Goal: Find specific page/section: Find specific page/section

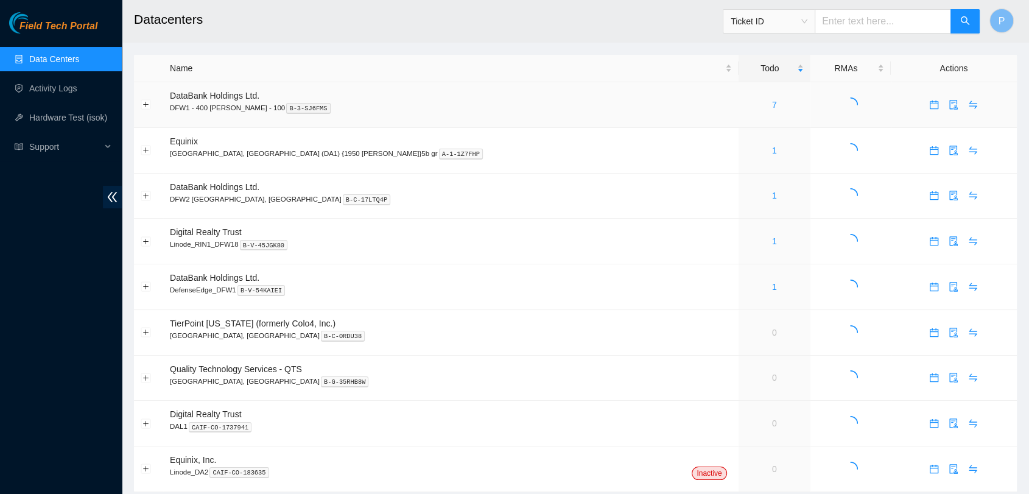
click at [739, 115] on td "7" at bounding box center [775, 105] width 72 height 46
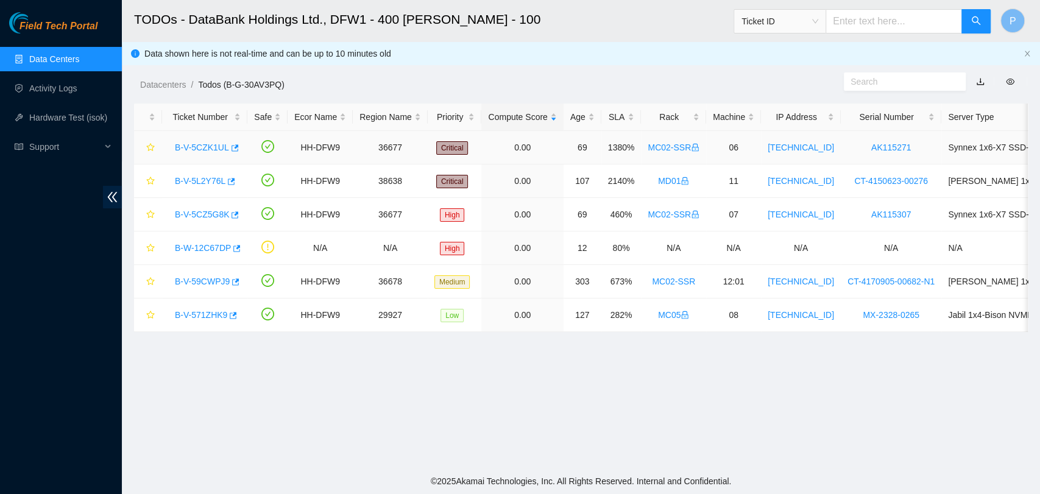
click at [197, 146] on link "B-V-5CZK1UL" at bounding box center [202, 148] width 54 height 10
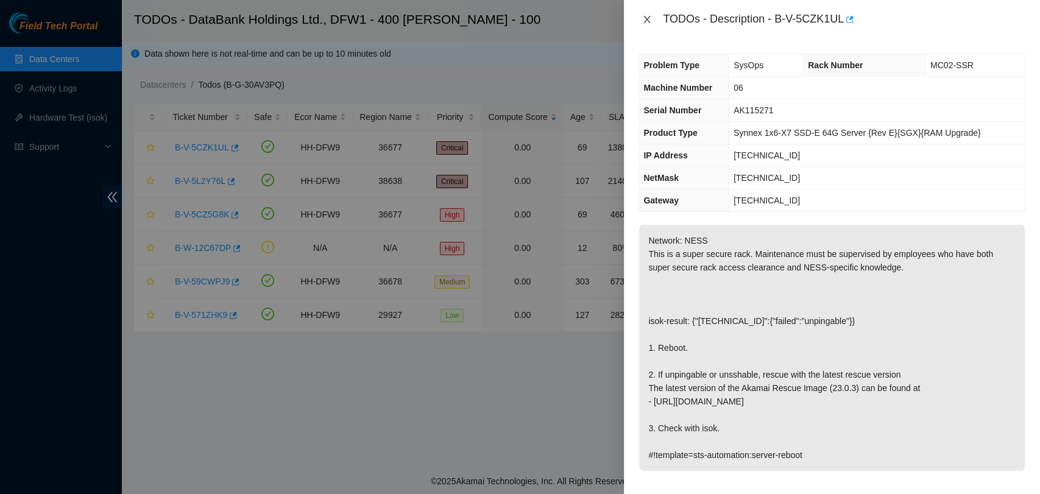
click at [640, 21] on button "Close" at bounding box center [646, 20] width 17 height 12
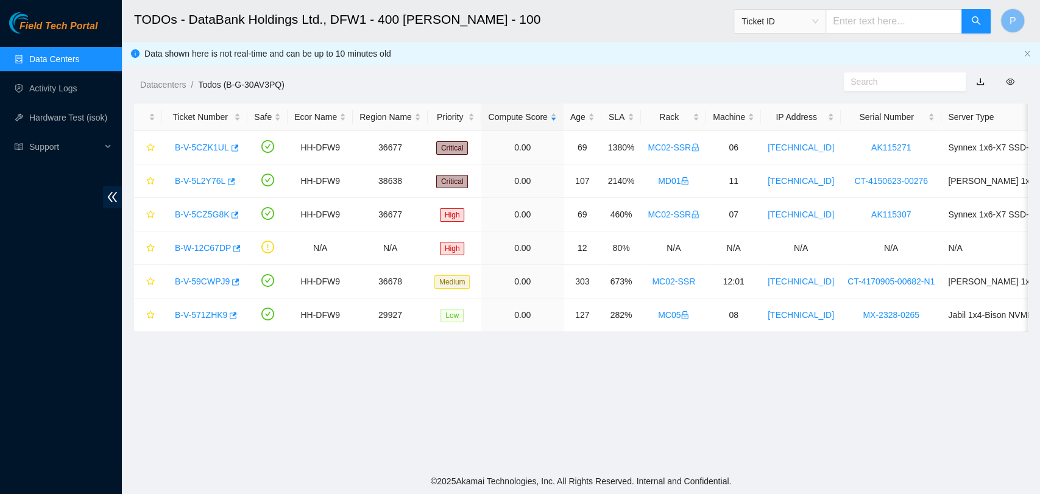
click at [435, 357] on main "TODOs - DataBank Holdings Ltd., DFW1 - 400 [PERSON_NAME] - 100 Ticket ID P Data…" at bounding box center [581, 234] width 918 height 468
click at [79, 54] on link "Data Centers" at bounding box center [54, 59] width 50 height 10
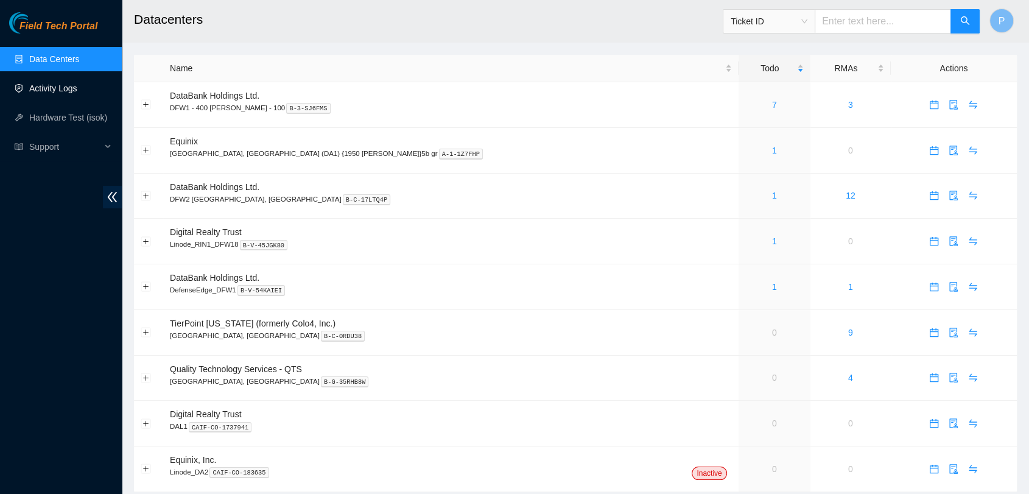
click at [48, 86] on link "Activity Logs" at bounding box center [53, 88] width 48 height 10
